Goal: Task Accomplishment & Management: Manage account settings

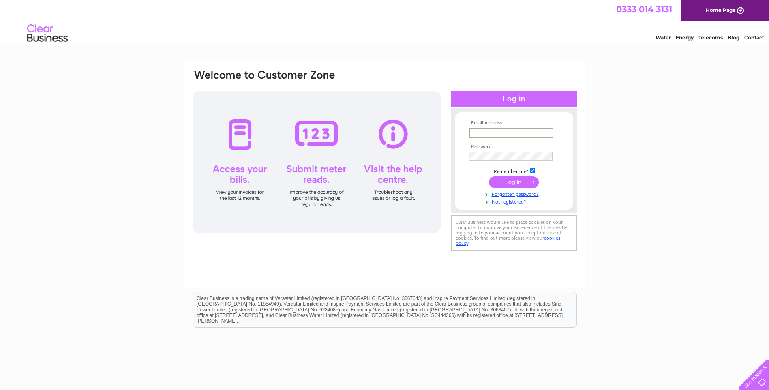
click at [487, 131] on input "text" at bounding box center [511, 133] width 84 height 10
type input "cotsmark@btopenworld.com"
click at [466, 154] on form "Email Address: cotsmark@btopenworld.com Password:" at bounding box center [514, 162] width 118 height 84
click at [489, 176] on input "submit" at bounding box center [514, 181] width 50 height 11
click at [515, 180] on input "submit" at bounding box center [514, 181] width 50 height 11
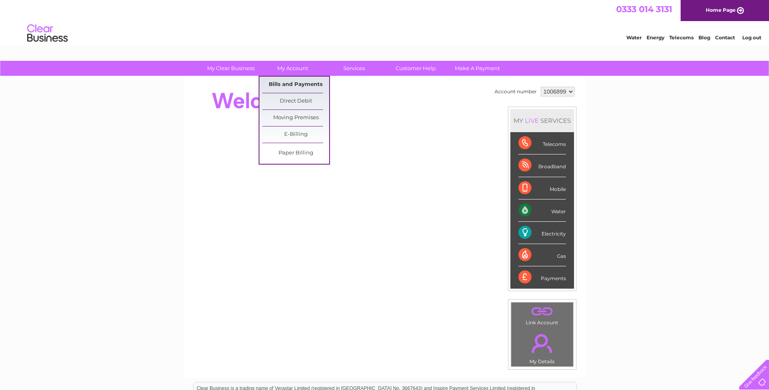
click at [298, 87] on link "Bills and Payments" at bounding box center [295, 85] width 67 height 16
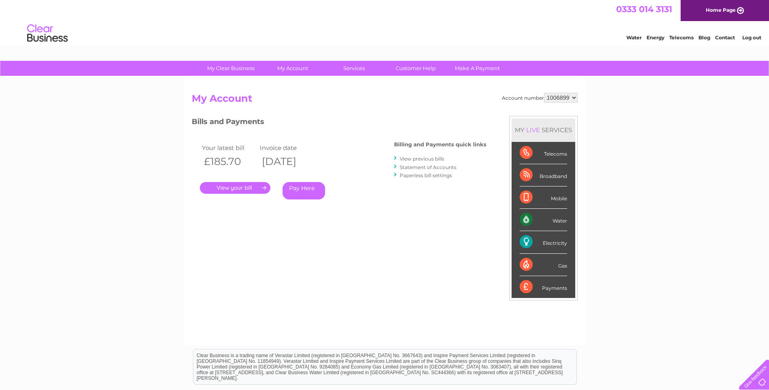
click at [255, 189] on link "." at bounding box center [235, 188] width 71 height 12
